Goal: Find specific page/section: Find specific page/section

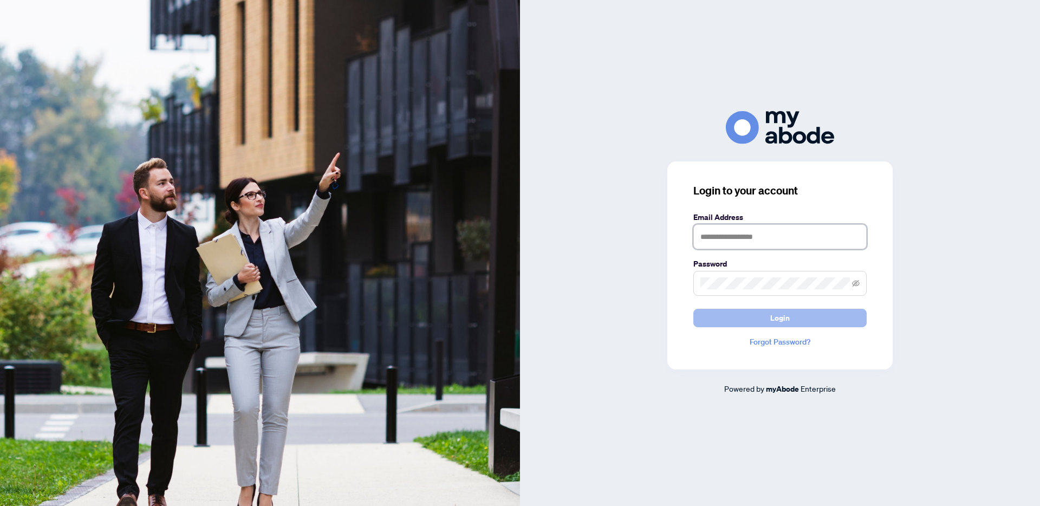
type input "**********"
click at [853, 319] on button "Login" at bounding box center [779, 318] width 173 height 18
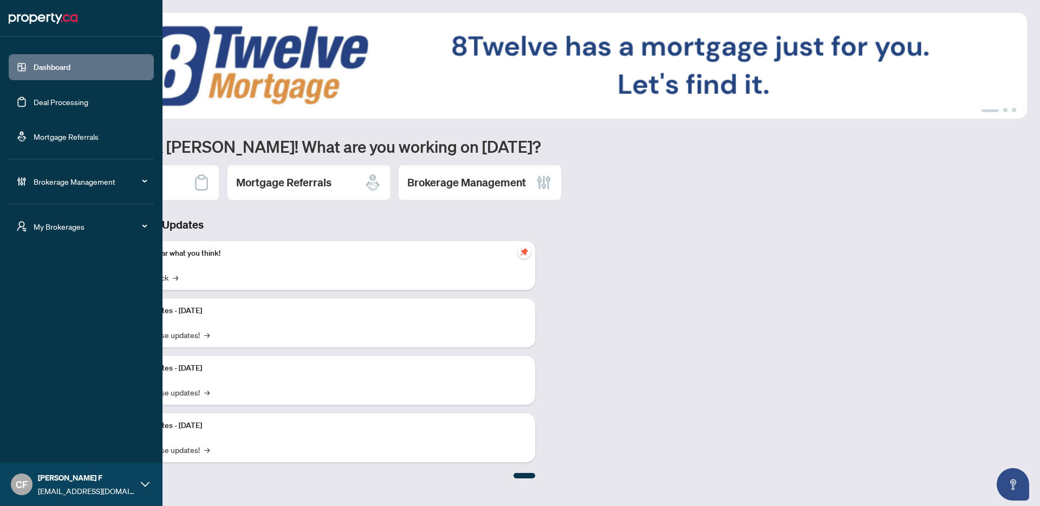
click at [28, 231] on div "My Brokerages" at bounding box center [81, 226] width 145 height 26
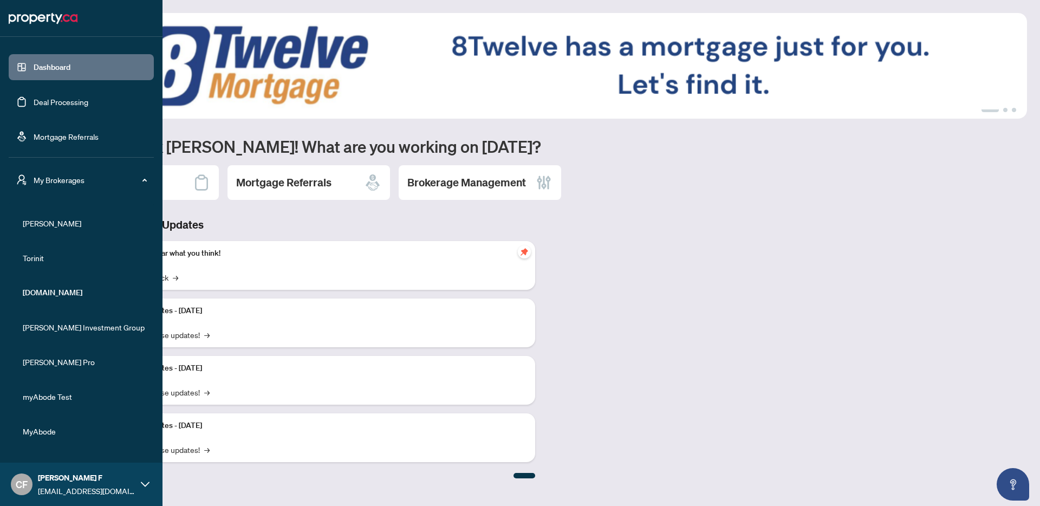
click at [42, 219] on span "RAHR" at bounding box center [84, 223] width 123 height 12
